Goal: Navigation & Orientation: Find specific page/section

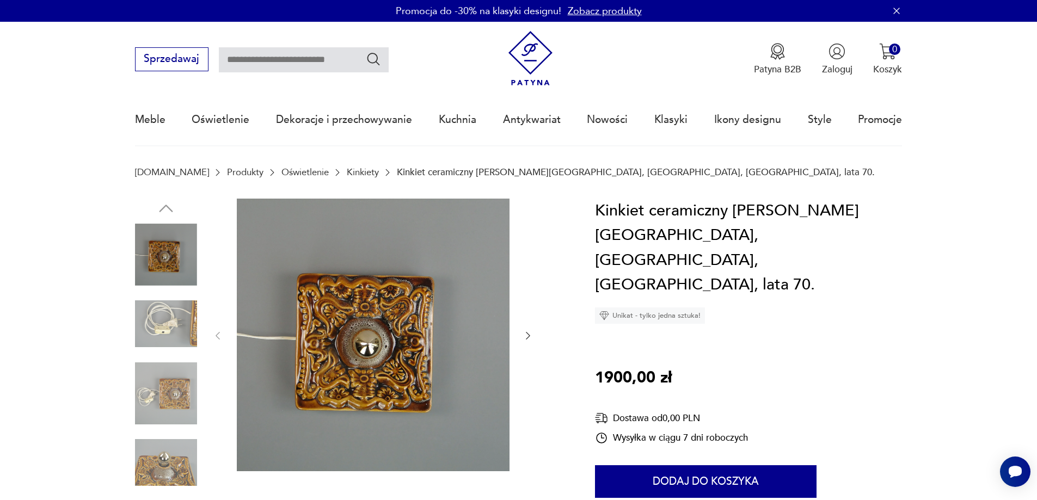
click at [182, 457] on img at bounding box center [166, 463] width 62 height 62
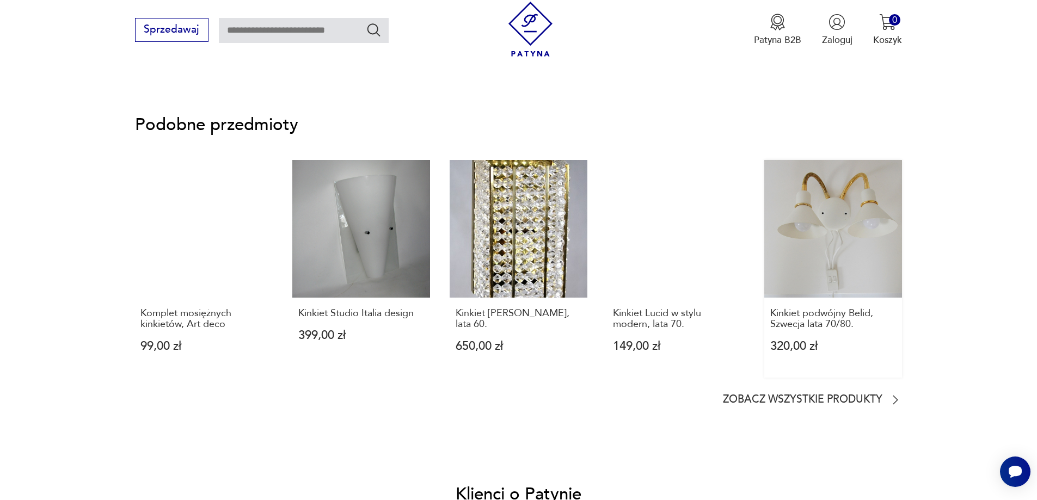
scroll to position [980, 0]
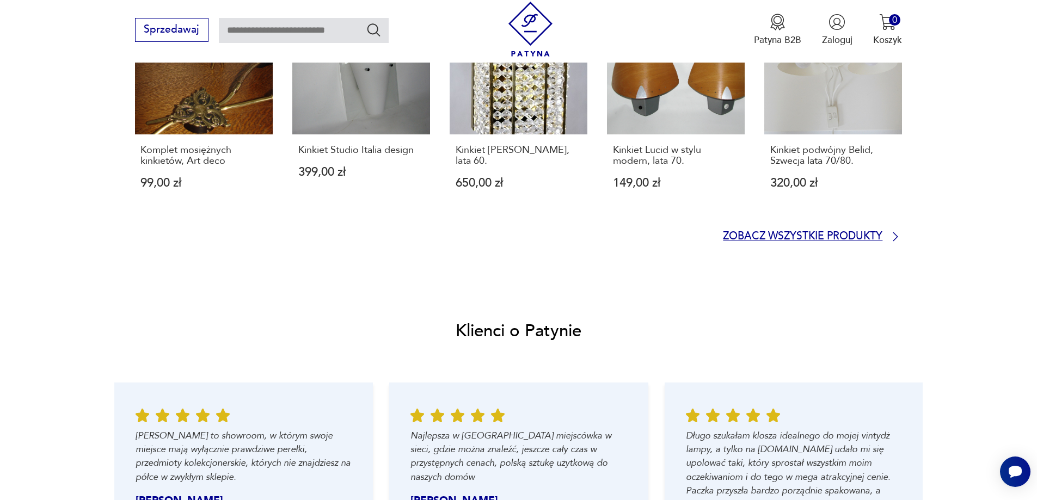
click at [822, 233] on p "Zobacz wszystkie produkty" at bounding box center [803, 237] width 160 height 9
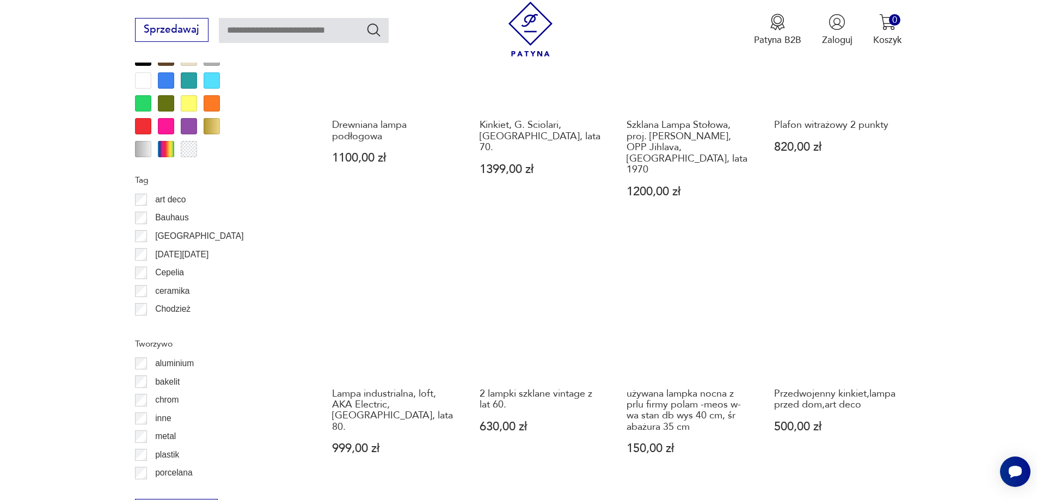
scroll to position [1198, 0]
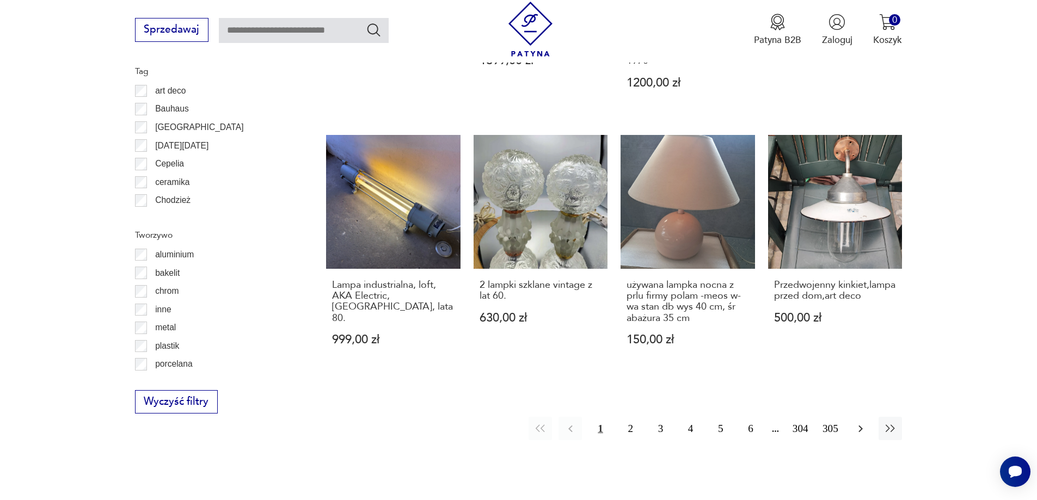
click at [859, 425] on icon "button" at bounding box center [861, 428] width 4 height 7
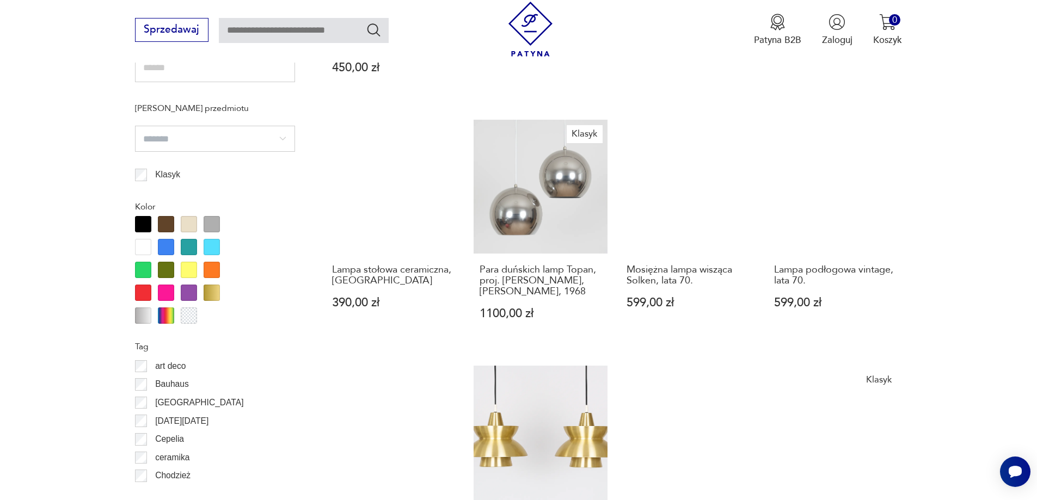
scroll to position [1195, 0]
